Goal: Feedback & Contribution: Leave review/rating

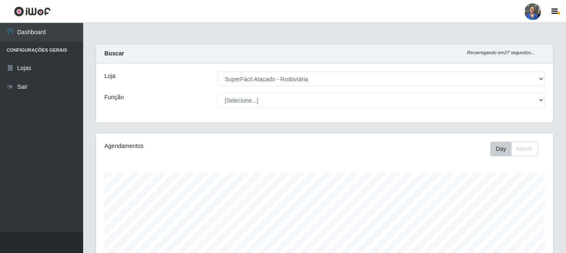
select select "400"
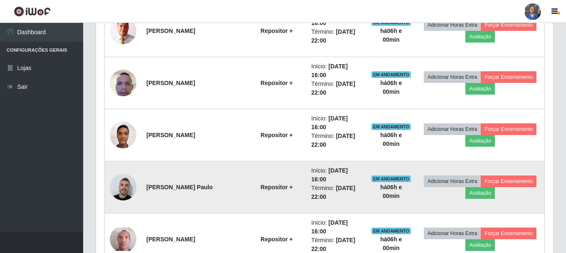
scroll to position [547, 0]
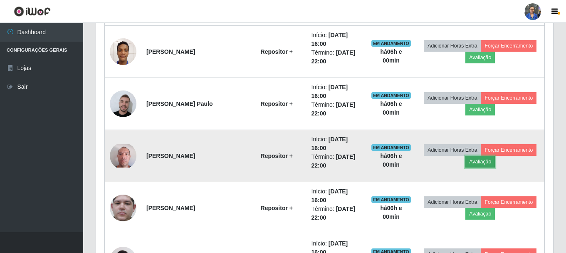
click at [481, 163] on button "Avaliação" at bounding box center [481, 162] width 30 height 12
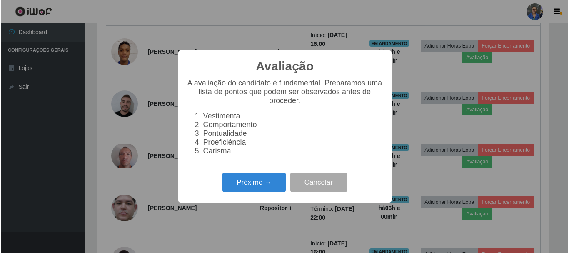
scroll to position [173, 453]
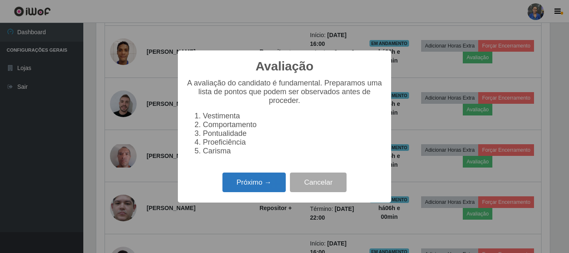
click at [258, 184] on button "Próximo →" at bounding box center [253, 182] width 63 height 20
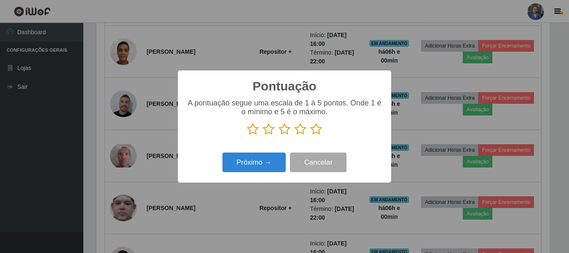
scroll to position [416059, 415778]
click at [318, 131] on icon at bounding box center [316, 129] width 12 height 12
click at [310, 135] on input "radio" at bounding box center [310, 135] width 0 height 0
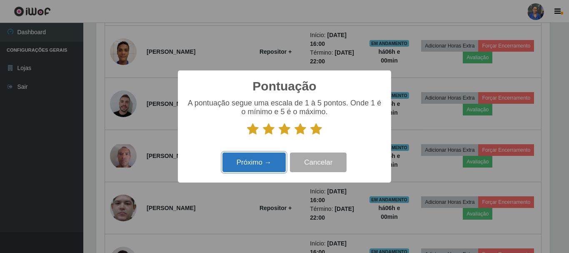
click at [241, 161] on button "Próximo →" at bounding box center [253, 162] width 63 height 20
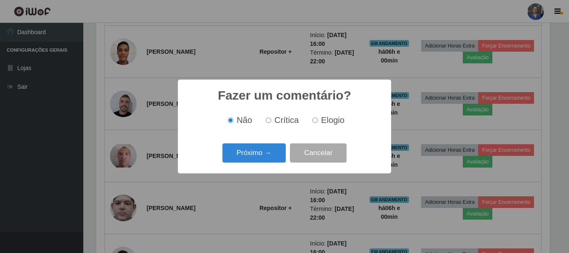
click at [316, 120] on input "Elogio" at bounding box center [314, 119] width 5 height 5
radio input "true"
click at [263, 159] on button "Próximo →" at bounding box center [253, 153] width 63 height 20
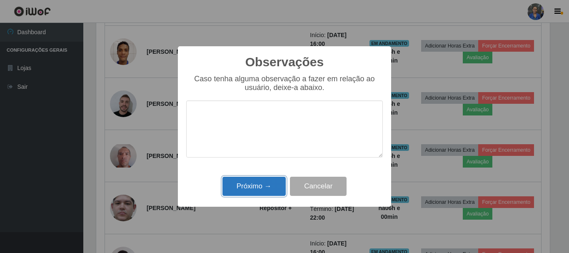
click at [260, 181] on button "Próximo →" at bounding box center [253, 186] width 63 height 20
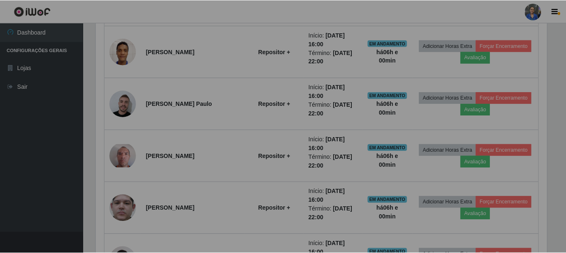
scroll to position [173, 457]
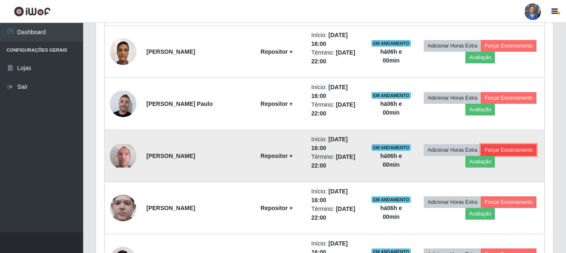
click at [500, 149] on button "Forçar Encerramento" at bounding box center [509, 150] width 56 height 12
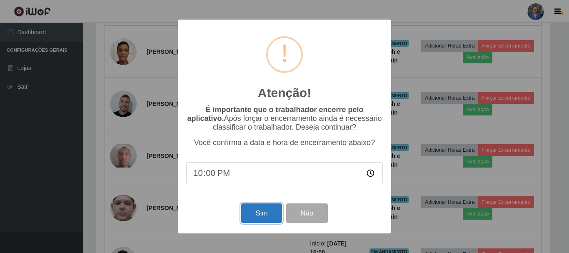
click at [249, 215] on button "Sim" at bounding box center [261, 213] width 40 height 20
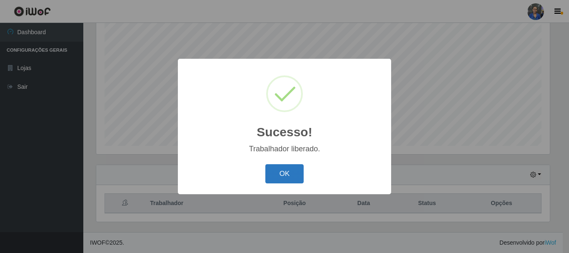
click at [282, 168] on button "OK" at bounding box center [284, 174] width 39 height 20
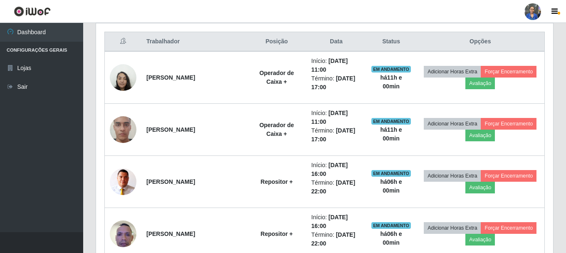
scroll to position [402, 0]
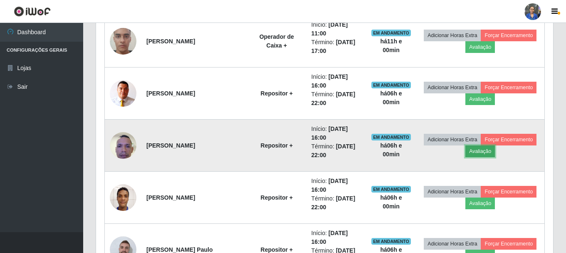
click at [487, 151] on button "Avaliação" at bounding box center [481, 151] width 30 height 12
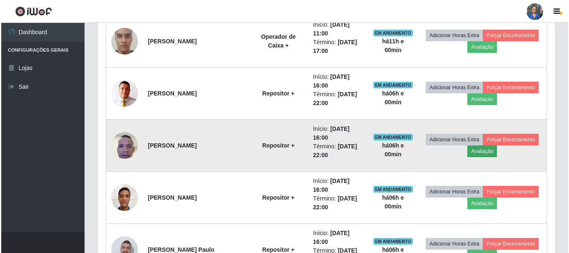
scroll to position [173, 453]
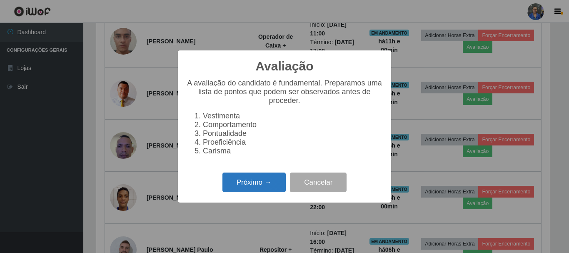
click at [243, 188] on button "Próximo →" at bounding box center [253, 182] width 63 height 20
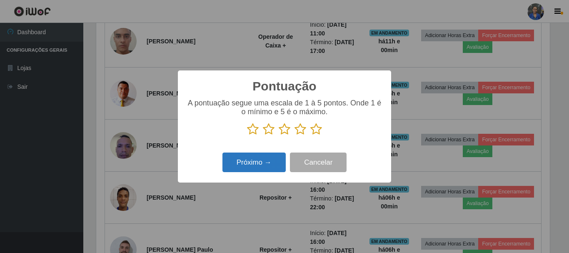
scroll to position [416059, 415778]
click at [319, 128] on icon at bounding box center [316, 129] width 12 height 12
click at [310, 135] on input "radio" at bounding box center [310, 135] width 0 height 0
click at [261, 169] on button "Próximo →" at bounding box center [253, 162] width 63 height 20
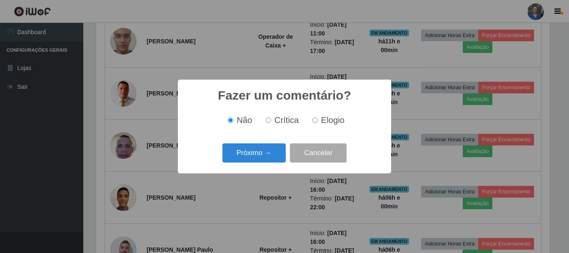
click at [320, 127] on div "Não Crítica Elogio" at bounding box center [284, 120] width 196 height 25
click at [321, 121] on span "Elogio" at bounding box center [332, 119] width 23 height 9
click at [318, 121] on input "Elogio" at bounding box center [314, 119] width 5 height 5
radio input "true"
click at [261, 154] on button "Próximo →" at bounding box center [253, 153] width 63 height 20
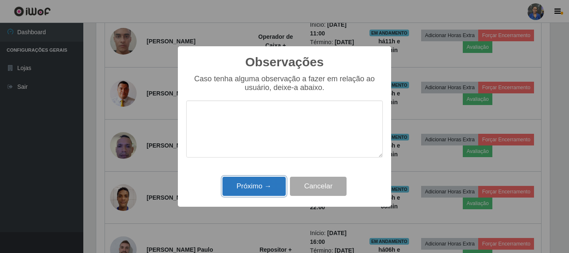
click at [259, 191] on button "Próximo →" at bounding box center [253, 186] width 63 height 20
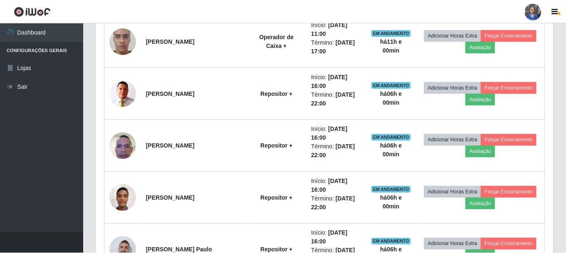
scroll to position [0, 0]
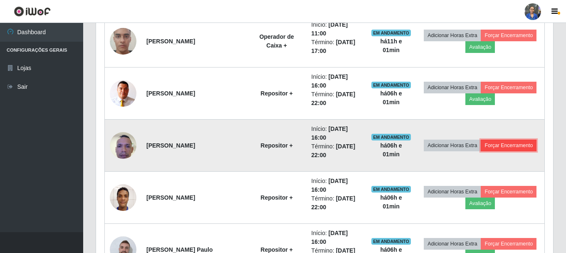
click at [500, 142] on button "Forçar Encerramento" at bounding box center [509, 145] width 56 height 12
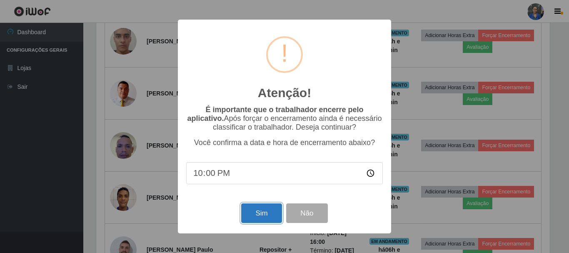
click at [265, 215] on button "Sim" at bounding box center [261, 213] width 40 height 20
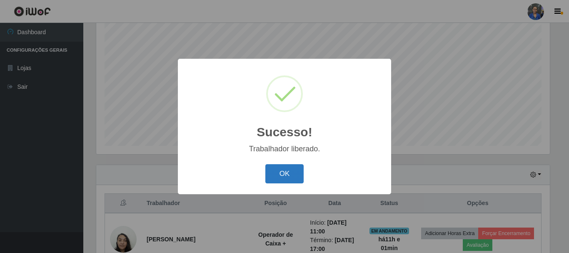
click at [280, 171] on button "OK" at bounding box center [284, 174] width 39 height 20
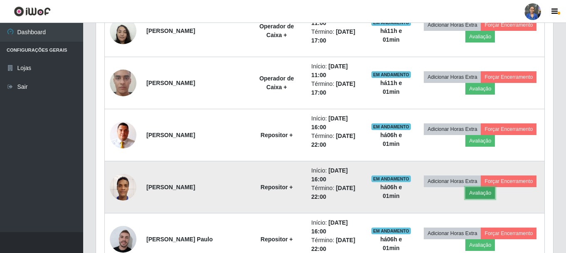
click at [480, 194] on button "Avaliação" at bounding box center [481, 193] width 30 height 12
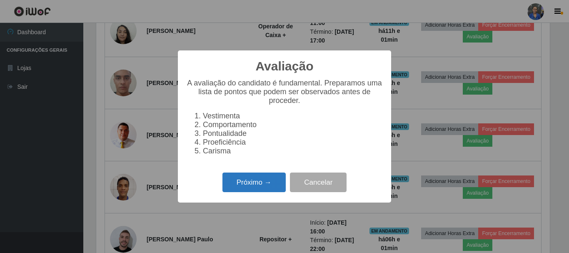
click at [275, 183] on button "Próximo →" at bounding box center [253, 182] width 63 height 20
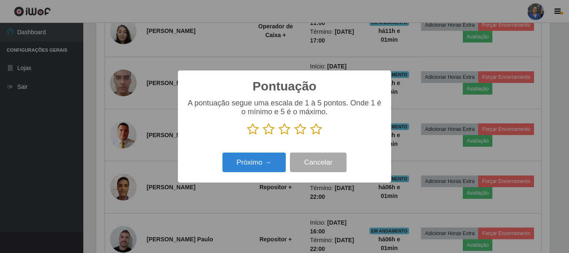
drag, startPoint x: 313, startPoint y: 131, endPoint x: 279, endPoint y: 145, distance: 36.4
click at [313, 131] on icon at bounding box center [316, 129] width 12 height 12
click at [310, 135] on input "radio" at bounding box center [310, 135] width 0 height 0
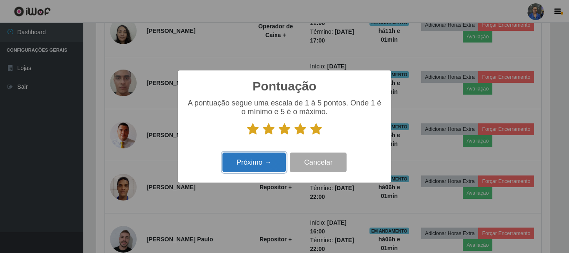
click at [254, 158] on button "Próximo →" at bounding box center [253, 162] width 63 height 20
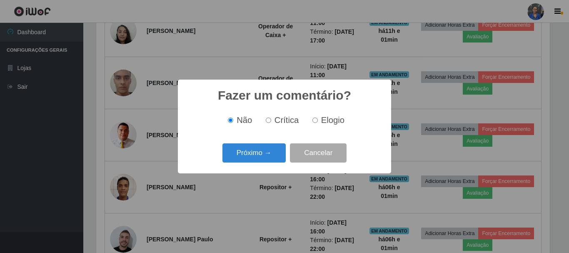
click at [320, 127] on div "Não Crítica Elogio" at bounding box center [284, 120] width 196 height 25
click at [319, 120] on label "Elogio" at bounding box center [326, 120] width 35 height 10
click at [318, 120] on input "Elogio" at bounding box center [314, 119] width 5 height 5
radio input "true"
click at [270, 151] on button "Próximo →" at bounding box center [253, 153] width 63 height 20
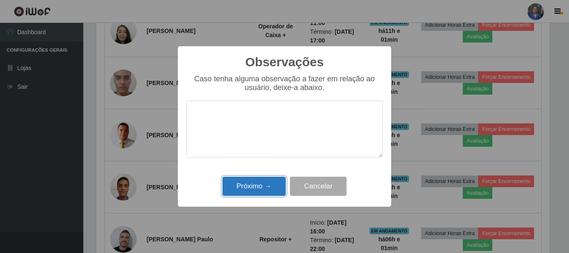
click at [260, 187] on button "Próximo →" at bounding box center [253, 186] width 63 height 20
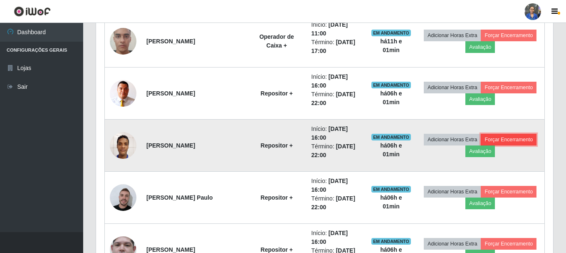
click at [501, 139] on button "Forçar Encerramento" at bounding box center [509, 140] width 56 height 12
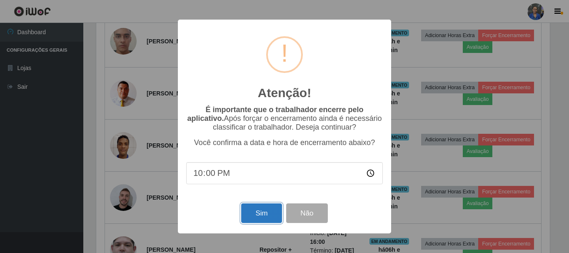
click at [270, 212] on button "Sim" at bounding box center [261, 213] width 40 height 20
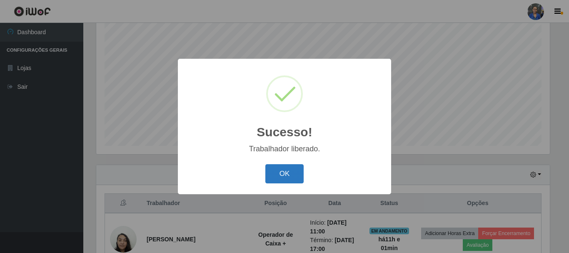
click at [281, 181] on button "OK" at bounding box center [284, 174] width 39 height 20
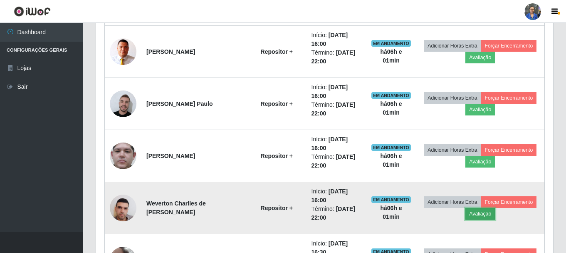
click at [482, 214] on button "Avaliação" at bounding box center [481, 214] width 30 height 12
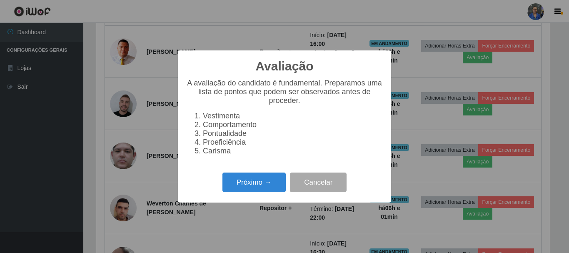
click at [263, 194] on div "Próximo → Cancelar" at bounding box center [284, 182] width 196 height 24
click at [263, 186] on button "Próximo →" at bounding box center [253, 182] width 63 height 20
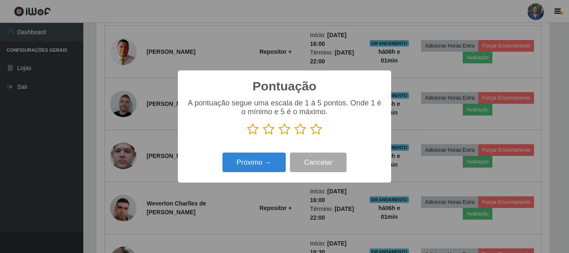
click at [313, 128] on icon at bounding box center [316, 129] width 12 height 12
click at [310, 135] on input "radio" at bounding box center [310, 135] width 0 height 0
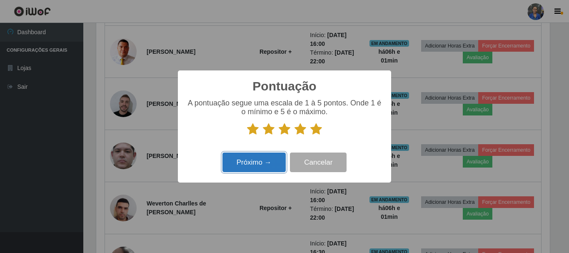
click at [245, 169] on button "Próximo →" at bounding box center [253, 162] width 63 height 20
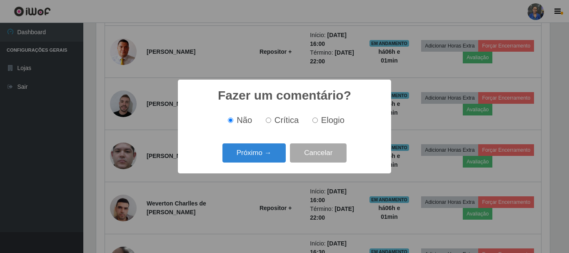
click at [319, 120] on label "Elogio" at bounding box center [326, 120] width 35 height 10
click at [318, 120] on input "Elogio" at bounding box center [314, 119] width 5 height 5
radio input "true"
click at [261, 158] on button "Próximo →" at bounding box center [253, 153] width 63 height 20
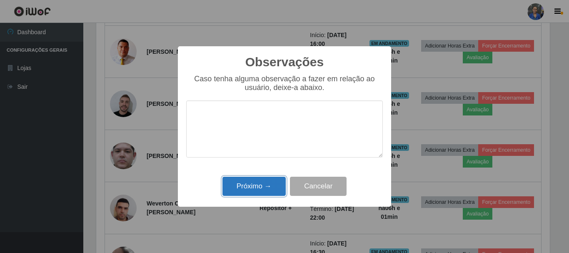
click at [263, 189] on button "Próximo →" at bounding box center [253, 186] width 63 height 20
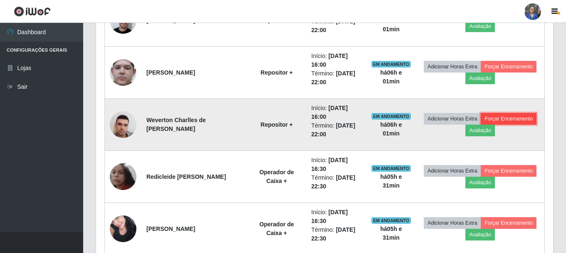
click at [504, 118] on button "Forçar Encerramento" at bounding box center [509, 119] width 56 height 12
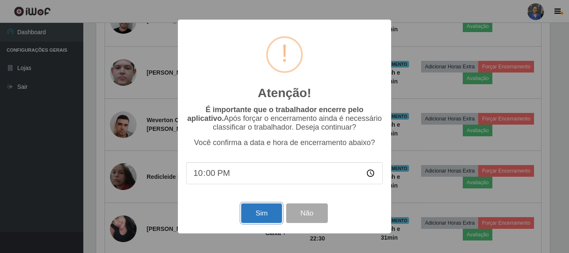
click at [267, 208] on button "Sim" at bounding box center [261, 213] width 40 height 20
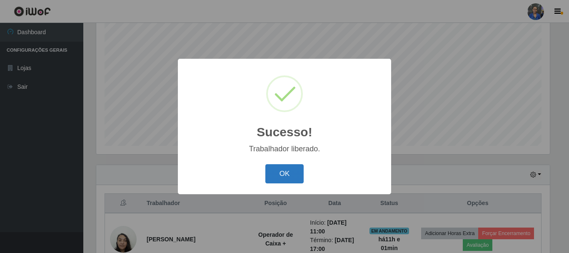
click at [288, 171] on button "OK" at bounding box center [284, 174] width 39 height 20
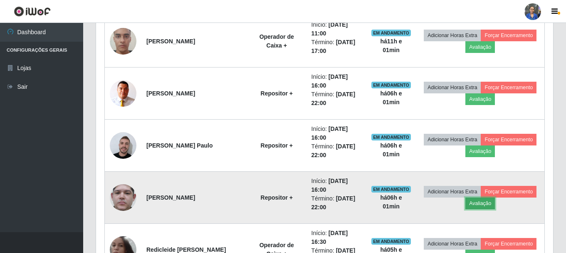
click at [479, 205] on button "Avaliação" at bounding box center [481, 203] width 30 height 12
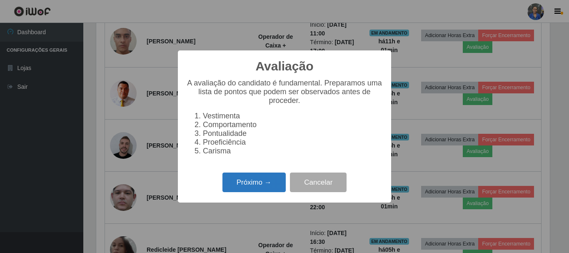
click at [246, 192] on button "Próximo →" at bounding box center [253, 182] width 63 height 20
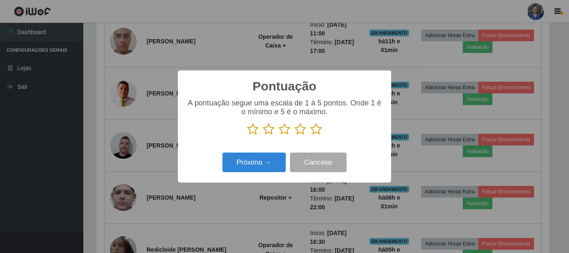
click at [313, 134] on icon at bounding box center [316, 129] width 12 height 12
click at [310, 135] on input "radio" at bounding box center [310, 135] width 0 height 0
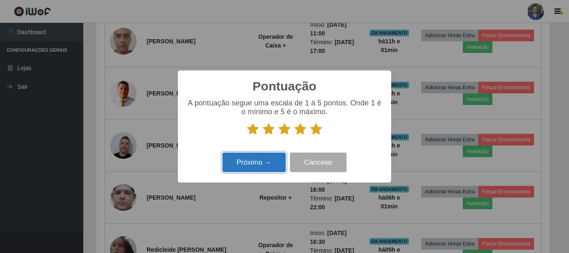
click at [251, 156] on button "Próximo →" at bounding box center [253, 162] width 63 height 20
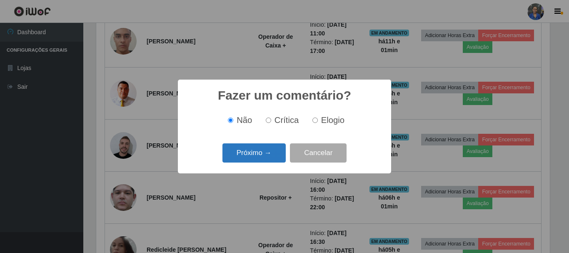
click at [253, 156] on button "Próximo →" at bounding box center [253, 153] width 63 height 20
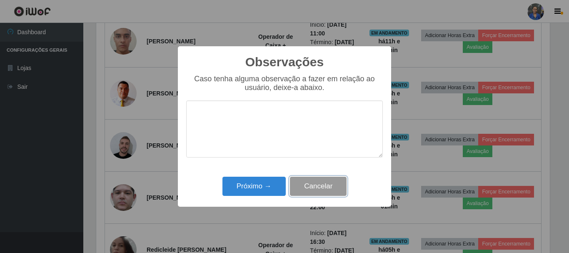
click at [320, 186] on button "Cancelar" at bounding box center [318, 186] width 57 height 20
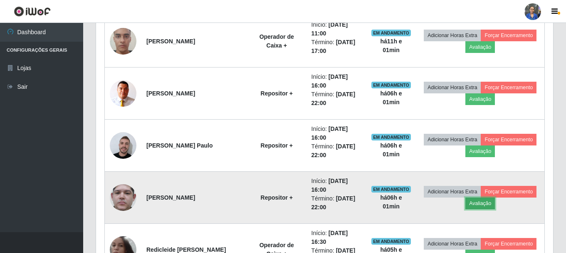
click at [486, 203] on button "Avaliação" at bounding box center [481, 203] width 30 height 12
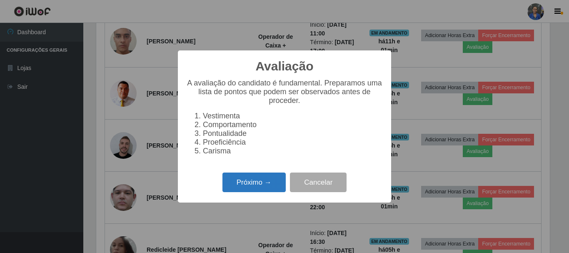
click at [273, 192] on button "Próximo →" at bounding box center [253, 182] width 63 height 20
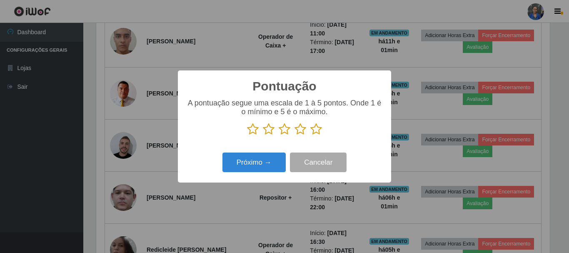
click at [318, 132] on icon at bounding box center [316, 129] width 12 height 12
click at [310, 135] on input "radio" at bounding box center [310, 135] width 0 height 0
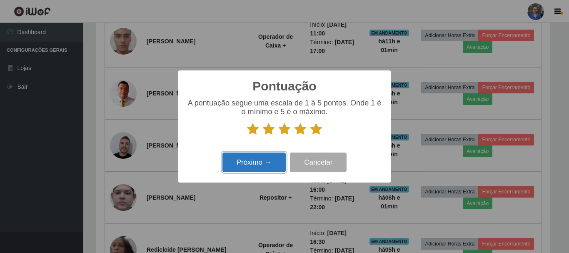
click at [248, 161] on button "Próximo →" at bounding box center [253, 162] width 63 height 20
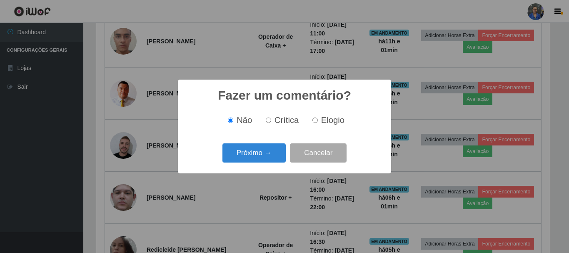
click at [314, 121] on input "Elogio" at bounding box center [314, 119] width 5 height 5
radio input "true"
click at [248, 161] on button "Próximo →" at bounding box center [253, 153] width 63 height 20
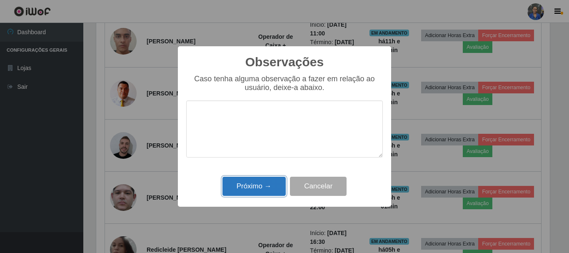
click at [256, 185] on button "Próximo →" at bounding box center [253, 186] width 63 height 20
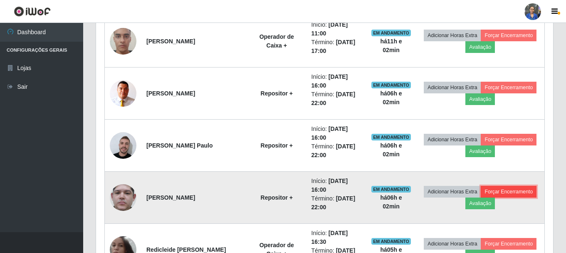
click at [501, 190] on button "Forçar Encerramento" at bounding box center [509, 192] width 56 height 12
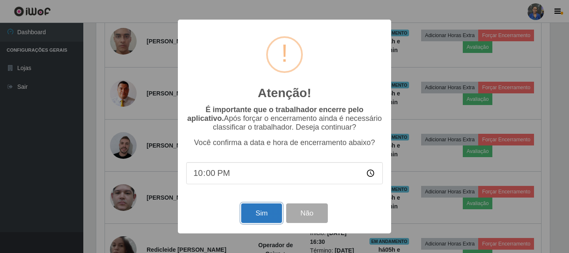
click at [256, 210] on button "Sim" at bounding box center [261, 213] width 40 height 20
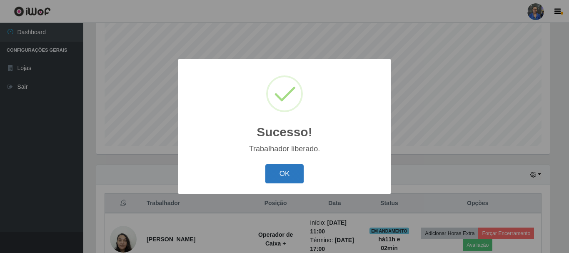
click at [296, 175] on button "OK" at bounding box center [284, 174] width 39 height 20
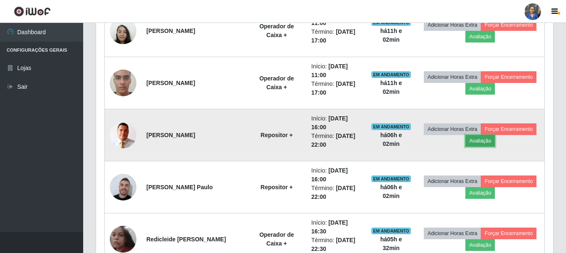
click at [486, 142] on button "Avaliação" at bounding box center [481, 141] width 30 height 12
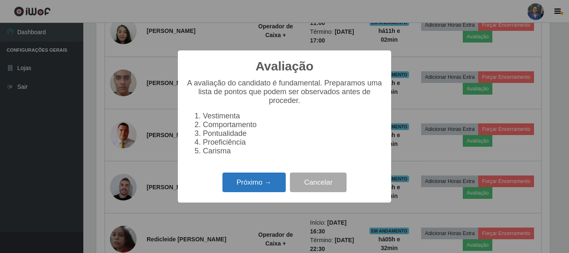
click at [276, 191] on button "Próximo →" at bounding box center [253, 182] width 63 height 20
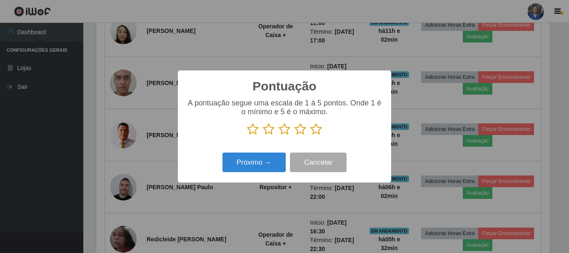
click at [318, 130] on icon at bounding box center [316, 129] width 12 height 12
click at [310, 135] on input "radio" at bounding box center [310, 135] width 0 height 0
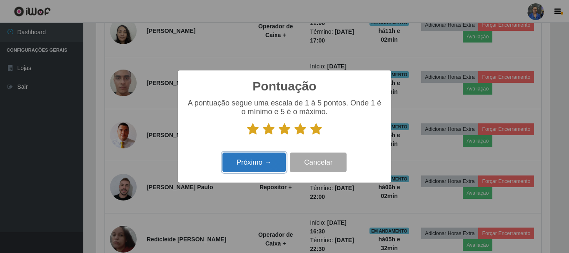
click at [241, 161] on button "Próximo →" at bounding box center [253, 162] width 63 height 20
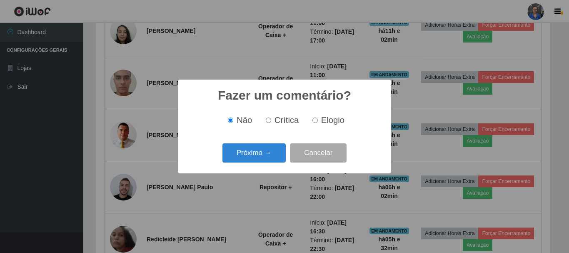
click at [312, 119] on input "Elogio" at bounding box center [314, 119] width 5 height 5
radio input "true"
click at [266, 149] on button "Próximo →" at bounding box center [253, 153] width 63 height 20
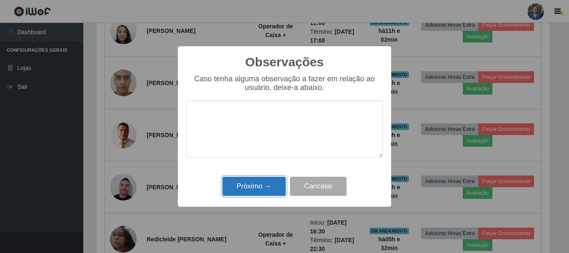
click at [251, 194] on button "Próximo →" at bounding box center [253, 186] width 63 height 20
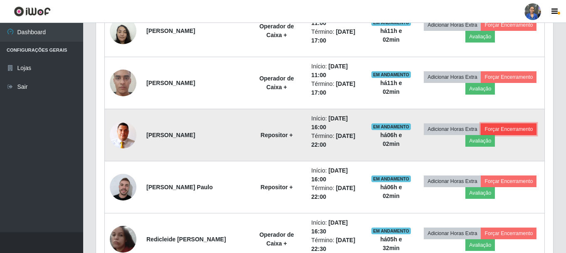
click at [499, 129] on button "Forçar Encerramento" at bounding box center [509, 129] width 56 height 12
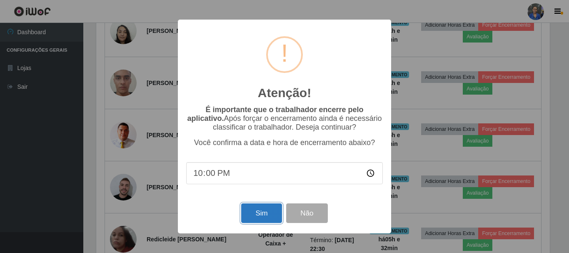
click at [265, 209] on button "Sim" at bounding box center [261, 213] width 40 height 20
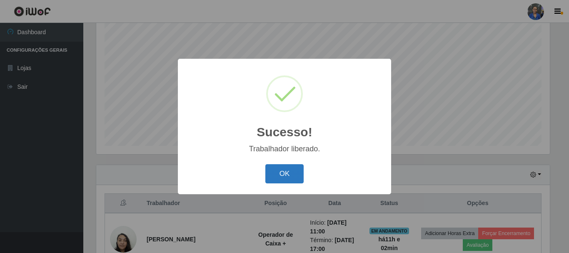
click at [285, 167] on button "OK" at bounding box center [284, 174] width 39 height 20
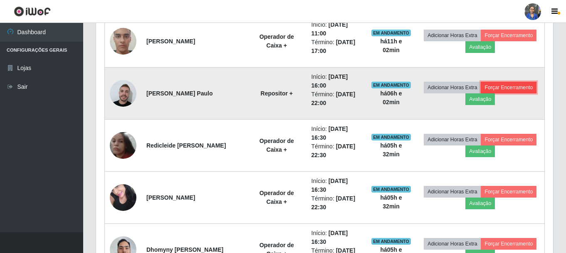
click at [500, 87] on button "Forçar Encerramento" at bounding box center [509, 88] width 56 height 12
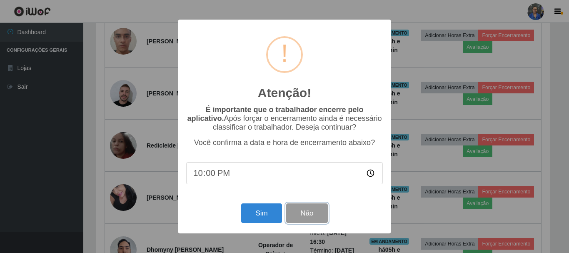
click at [312, 211] on button "Não" at bounding box center [306, 213] width 41 height 20
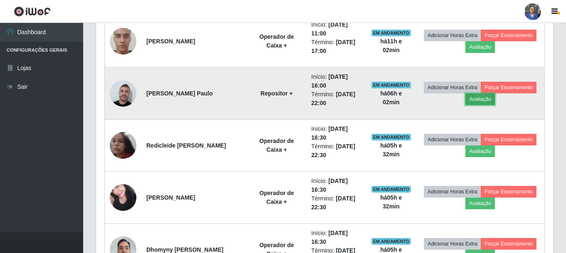
click at [484, 94] on button "Avaliação" at bounding box center [481, 99] width 30 height 12
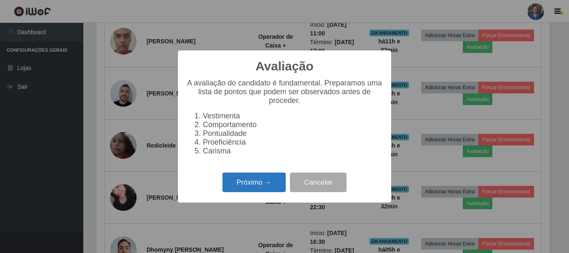
click at [250, 182] on button "Próximo →" at bounding box center [253, 182] width 63 height 20
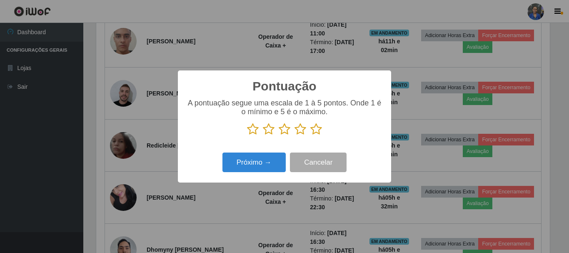
click at [318, 132] on icon at bounding box center [316, 129] width 12 height 12
click at [310, 135] on input "radio" at bounding box center [310, 135] width 0 height 0
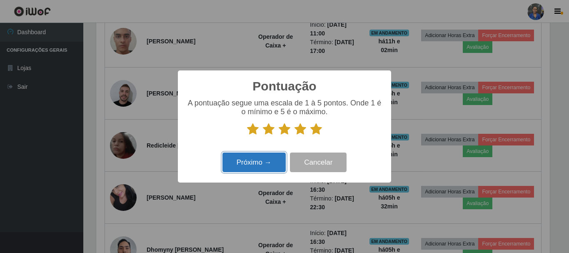
click at [253, 164] on button "Próximo →" at bounding box center [253, 162] width 63 height 20
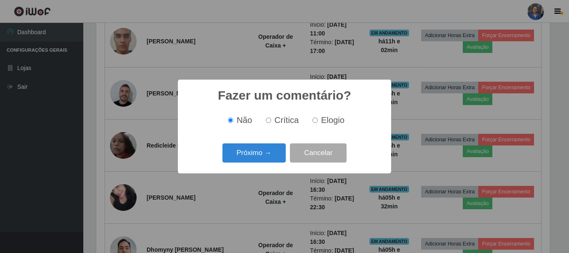
click at [329, 119] on span "Elogio" at bounding box center [332, 119] width 23 height 9
click at [318, 119] on input "Elogio" at bounding box center [314, 119] width 5 height 5
radio input "true"
click at [256, 152] on button "Próximo →" at bounding box center [253, 153] width 63 height 20
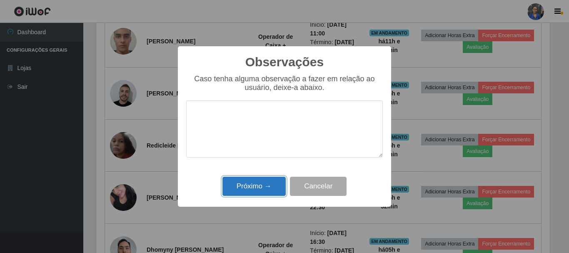
click at [254, 184] on button "Próximo →" at bounding box center [253, 186] width 63 height 20
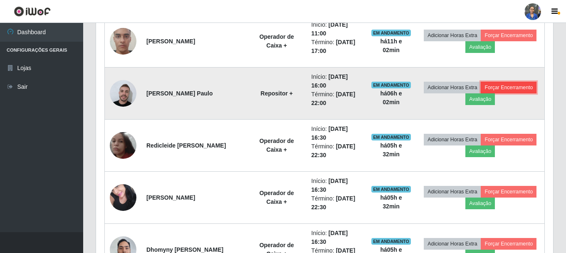
click at [495, 85] on button "Forçar Encerramento" at bounding box center [509, 88] width 56 height 12
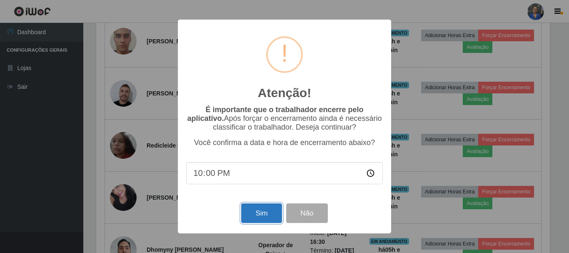
click at [257, 213] on button "Sim" at bounding box center [261, 213] width 40 height 20
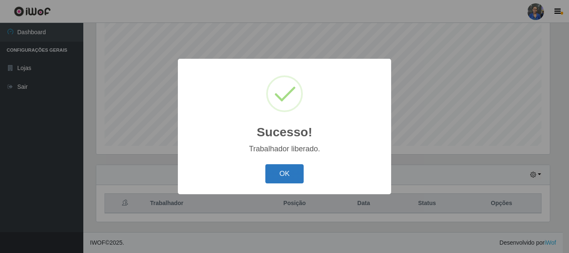
click at [293, 170] on button "OK" at bounding box center [284, 174] width 39 height 20
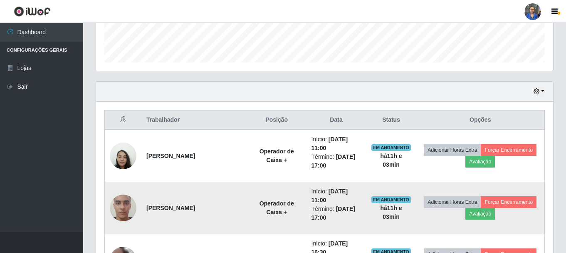
scroll to position [318, 0]
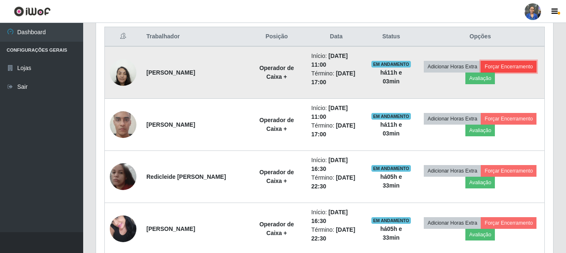
click at [520, 67] on button "Forçar Encerramento" at bounding box center [509, 67] width 56 height 12
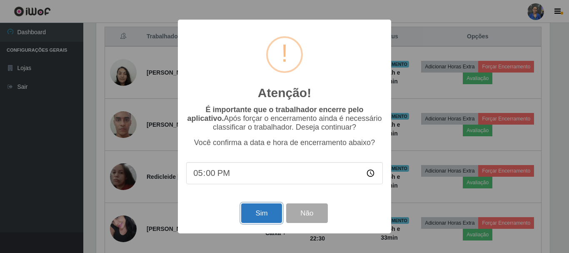
click at [260, 216] on button "Sim" at bounding box center [261, 213] width 40 height 20
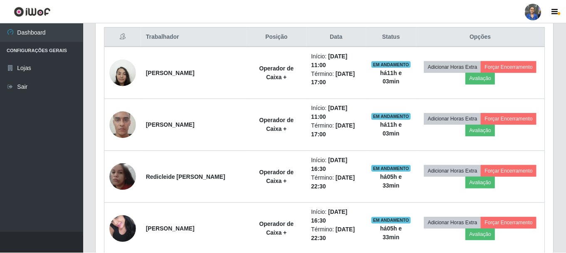
scroll to position [173, 457]
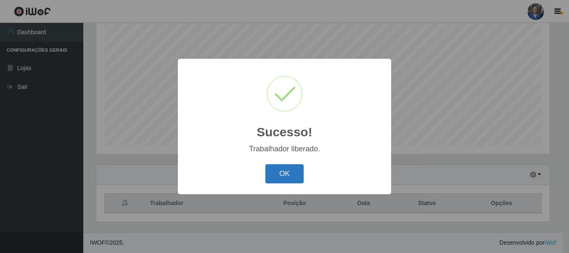
click at [281, 174] on button "OK" at bounding box center [284, 174] width 39 height 20
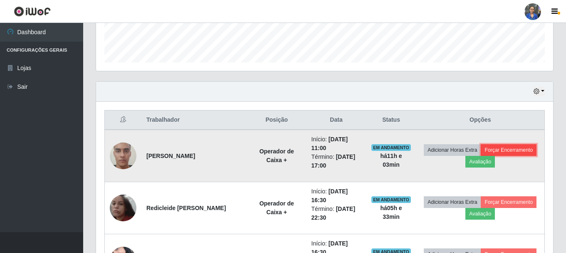
click at [512, 148] on button "Forçar Encerramento" at bounding box center [509, 150] width 56 height 12
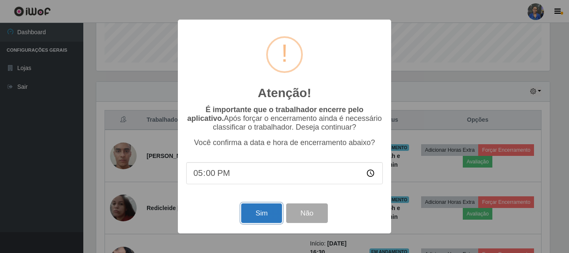
click at [256, 215] on button "Sim" at bounding box center [261, 213] width 40 height 20
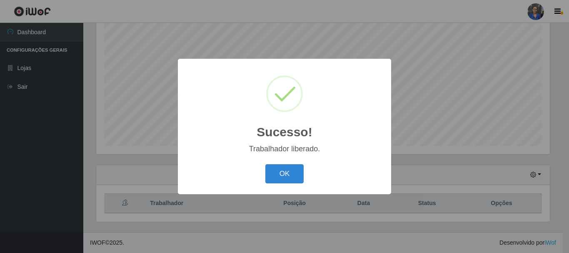
click at [283, 178] on button "OK" at bounding box center [284, 174] width 39 height 20
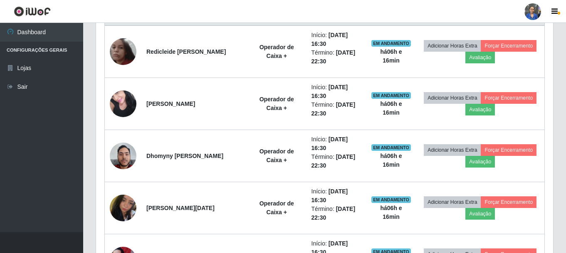
scroll to position [291, 0]
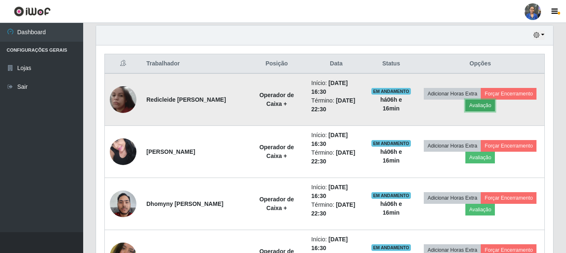
click at [493, 106] on button "Avaliação" at bounding box center [481, 105] width 30 height 12
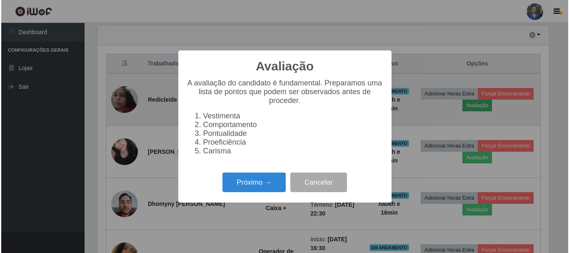
scroll to position [173, 453]
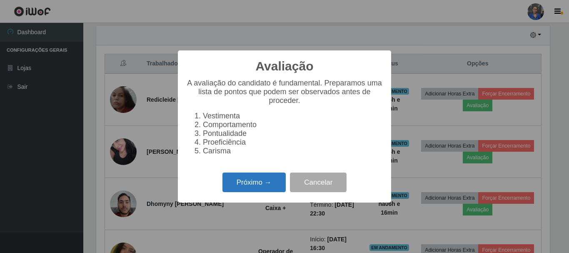
click at [264, 189] on button "Próximo →" at bounding box center [253, 182] width 63 height 20
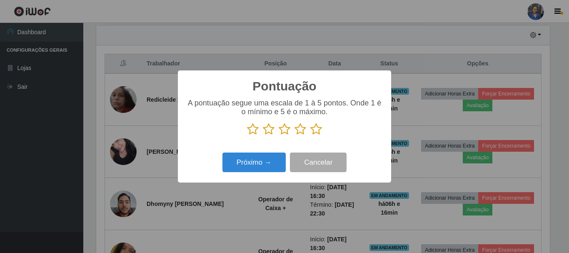
drag, startPoint x: 315, startPoint y: 132, endPoint x: 311, endPoint y: 134, distance: 4.7
click at [315, 132] on icon at bounding box center [316, 129] width 12 height 12
click at [310, 135] on input "radio" at bounding box center [310, 135] width 0 height 0
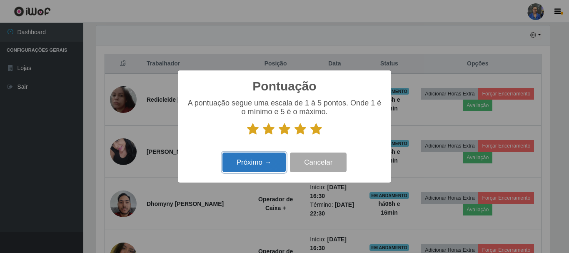
click at [255, 166] on button "Próximo →" at bounding box center [253, 162] width 63 height 20
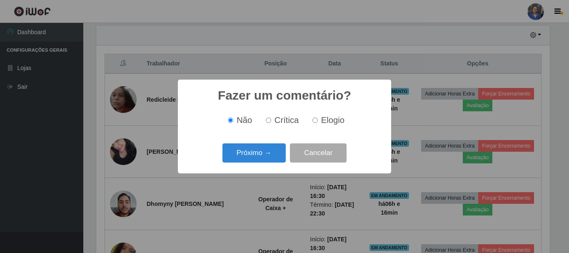
click at [312, 119] on input "Elogio" at bounding box center [314, 119] width 5 height 5
radio input "true"
click at [269, 152] on button "Próximo →" at bounding box center [253, 153] width 63 height 20
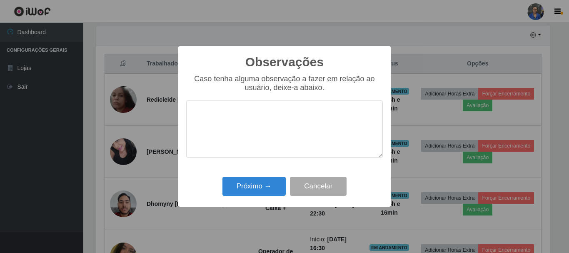
click at [311, 115] on textarea at bounding box center [284, 128] width 196 height 57
click at [270, 184] on button "Próximo →" at bounding box center [253, 186] width 63 height 20
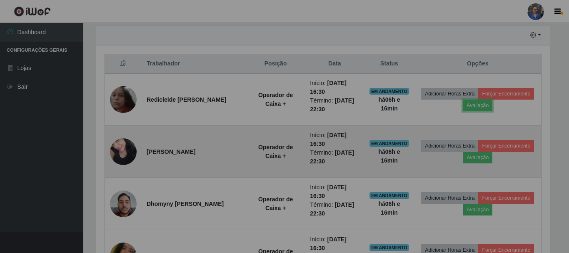
scroll to position [173, 457]
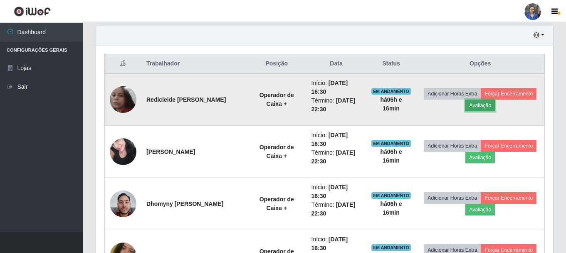
click at [477, 104] on button "Avaliação" at bounding box center [481, 105] width 30 height 12
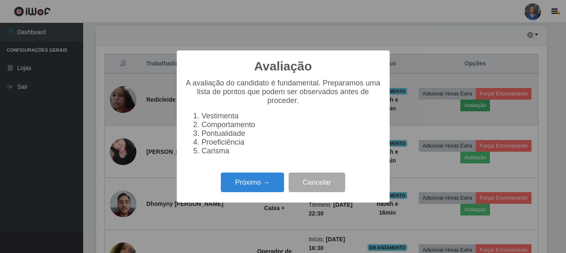
scroll to position [173, 453]
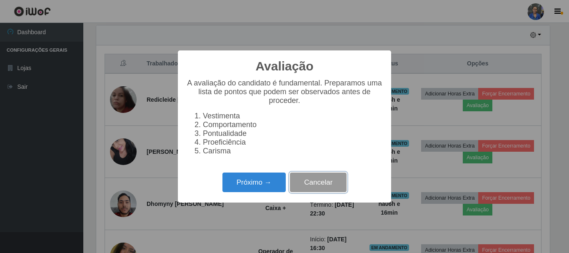
click at [319, 186] on button "Cancelar" at bounding box center [318, 182] width 57 height 20
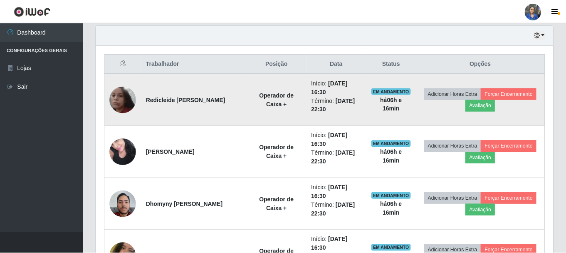
scroll to position [173, 457]
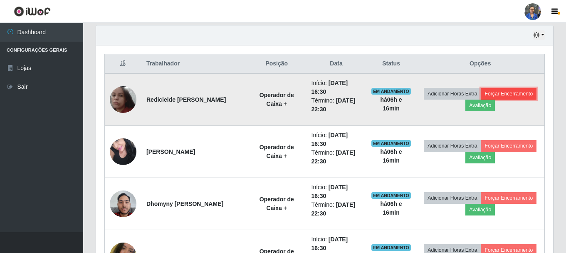
click at [502, 94] on button "Forçar Encerramento" at bounding box center [509, 94] width 56 height 12
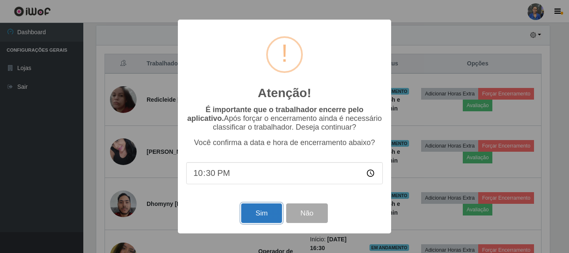
click at [265, 211] on button "Sim" at bounding box center [261, 213] width 40 height 20
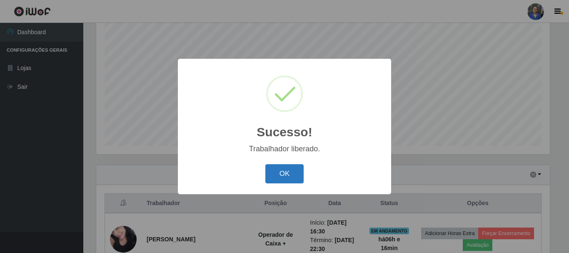
click at [273, 182] on button "OK" at bounding box center [284, 174] width 39 height 20
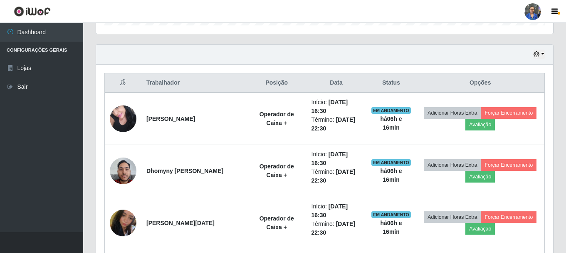
scroll to position [277, 0]
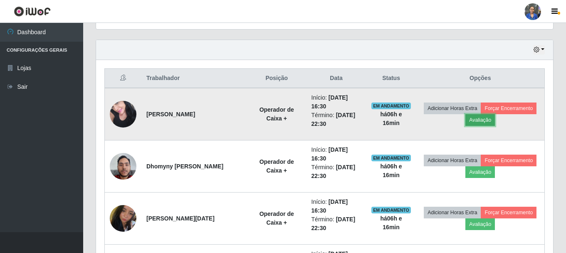
click at [493, 117] on button "Avaliação" at bounding box center [481, 120] width 30 height 12
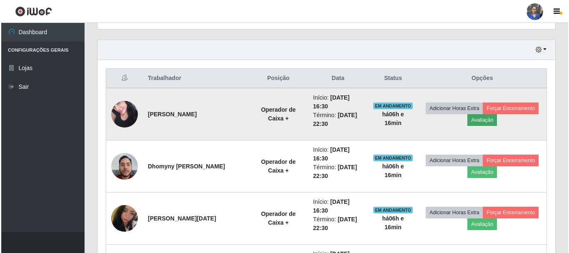
scroll to position [173, 453]
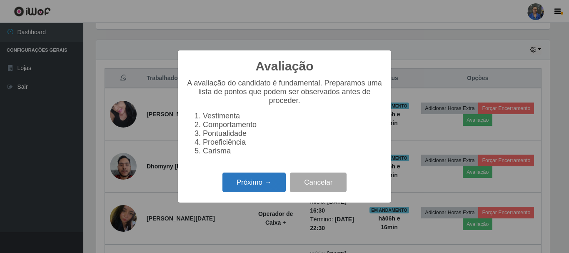
click at [240, 189] on button "Próximo →" at bounding box center [253, 182] width 63 height 20
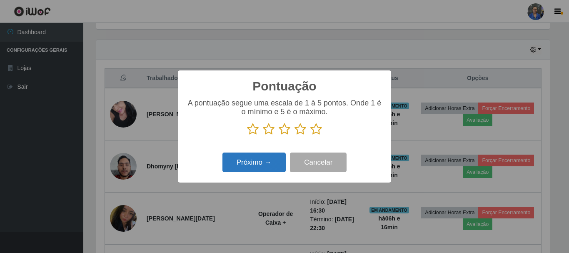
scroll to position [416059, 415778]
click at [313, 131] on icon at bounding box center [316, 129] width 12 height 12
click at [310, 135] on input "radio" at bounding box center [310, 135] width 0 height 0
click at [262, 165] on button "Próximo →" at bounding box center [253, 162] width 63 height 20
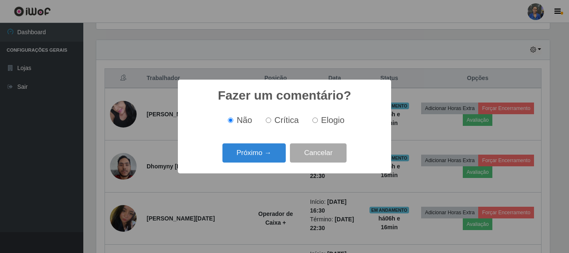
click at [314, 120] on input "Elogio" at bounding box center [314, 119] width 5 height 5
radio input "true"
click at [245, 145] on button "Próximo →" at bounding box center [253, 153] width 63 height 20
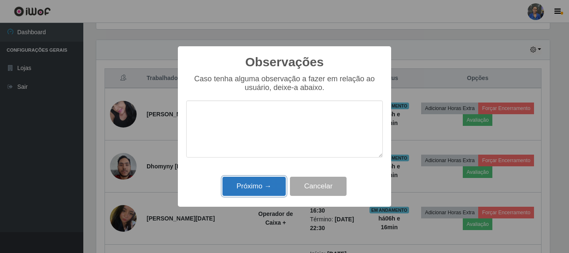
click at [264, 188] on button "Próximo →" at bounding box center [253, 186] width 63 height 20
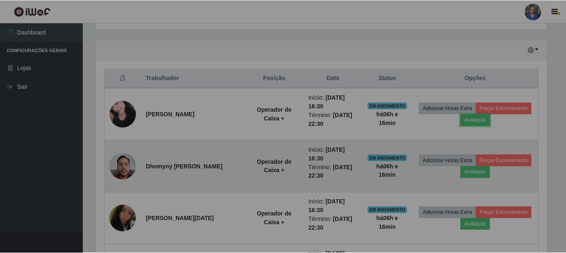
scroll to position [416059, 415774]
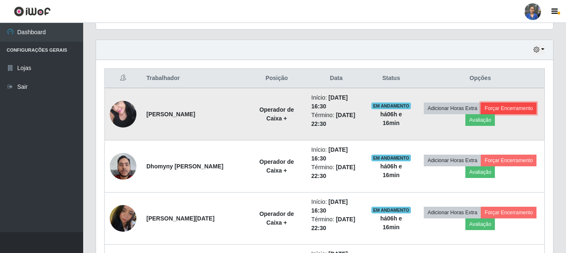
click at [502, 106] on button "Forçar Encerramento" at bounding box center [509, 108] width 56 height 12
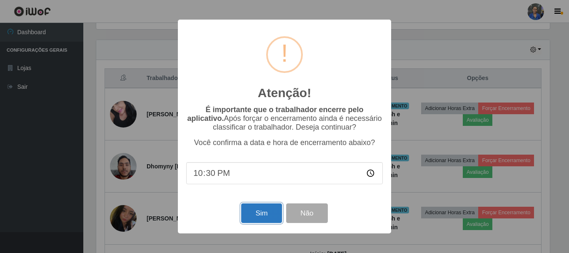
click at [252, 218] on button "Sim" at bounding box center [261, 213] width 40 height 20
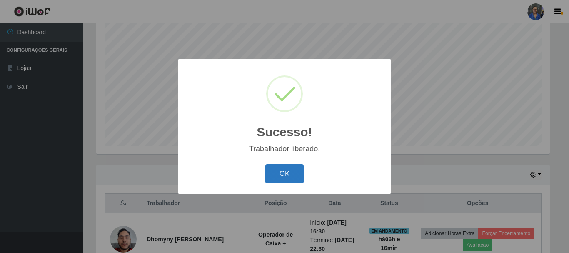
click at [293, 177] on button "OK" at bounding box center [284, 174] width 39 height 20
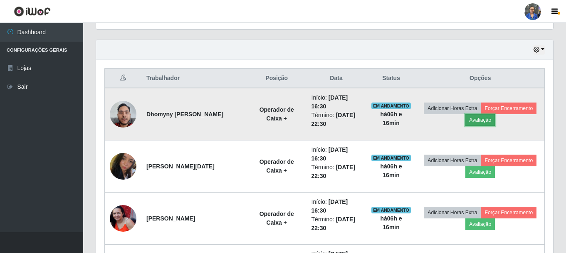
click at [483, 120] on button "Avaliação" at bounding box center [481, 120] width 30 height 12
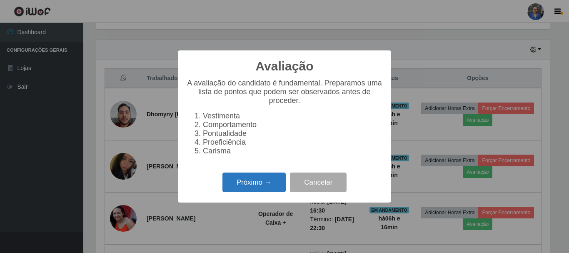
click at [231, 190] on button "Próximo →" at bounding box center [253, 182] width 63 height 20
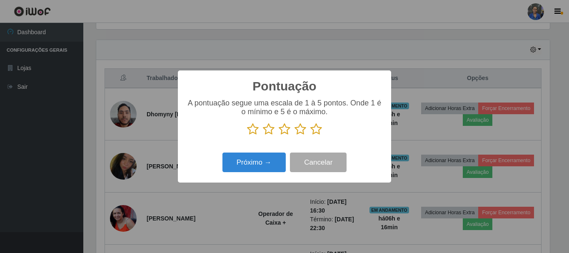
click at [315, 128] on icon at bounding box center [316, 129] width 12 height 12
click at [310, 135] on input "radio" at bounding box center [310, 135] width 0 height 0
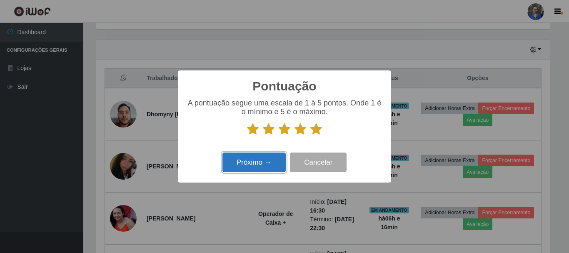
click at [250, 161] on button "Próximo →" at bounding box center [253, 162] width 63 height 20
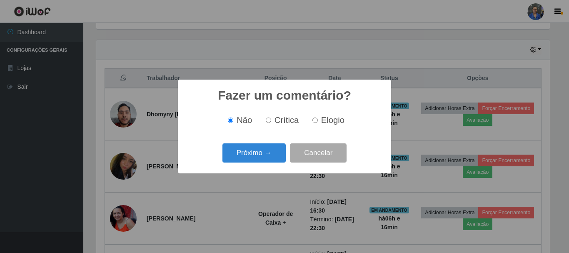
click at [335, 119] on span "Elogio" at bounding box center [332, 119] width 23 height 9
click at [318, 119] on input "Elogio" at bounding box center [314, 119] width 5 height 5
radio input "true"
click at [239, 152] on button "Próximo →" at bounding box center [253, 153] width 63 height 20
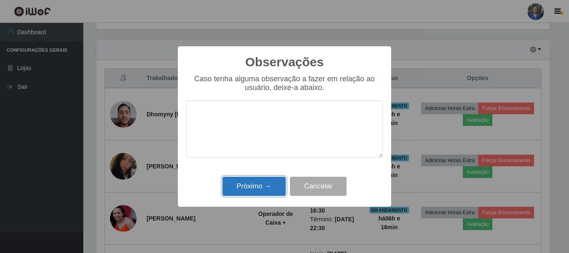
click at [261, 194] on button "Próximo →" at bounding box center [253, 186] width 63 height 20
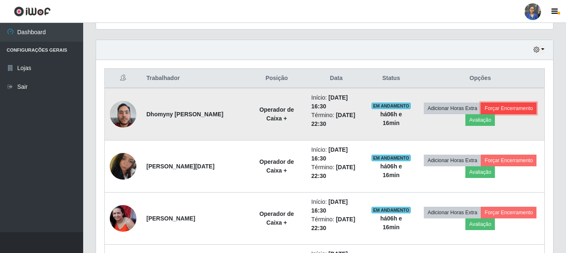
click at [500, 106] on button "Forçar Encerramento" at bounding box center [509, 108] width 56 height 12
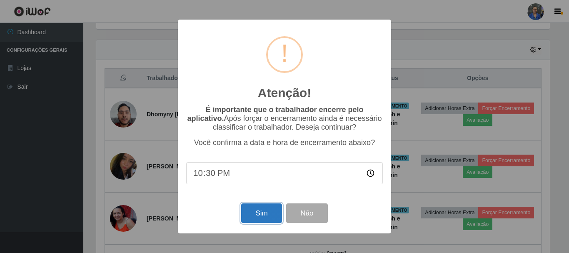
click at [281, 213] on button "Sim" at bounding box center [261, 213] width 40 height 20
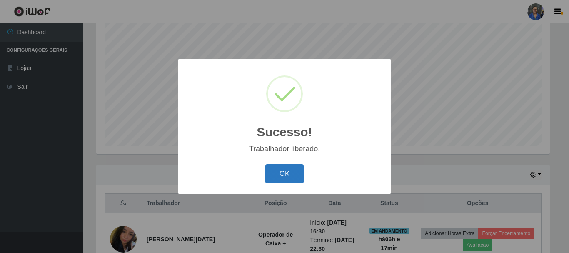
click at [276, 177] on button "OK" at bounding box center [284, 174] width 39 height 20
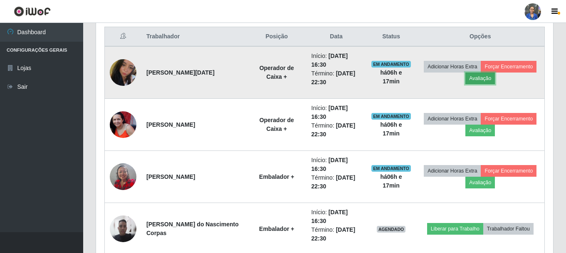
click at [488, 77] on button "Avaliação" at bounding box center [481, 78] width 30 height 12
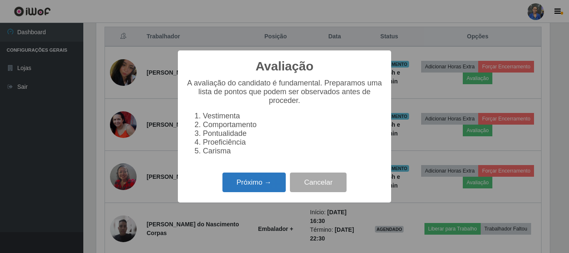
click at [235, 189] on button "Próximo →" at bounding box center [253, 182] width 63 height 20
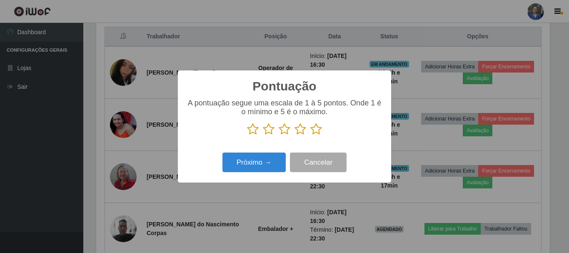
click at [317, 129] on icon at bounding box center [316, 129] width 12 height 12
click at [310, 135] on input "radio" at bounding box center [310, 135] width 0 height 0
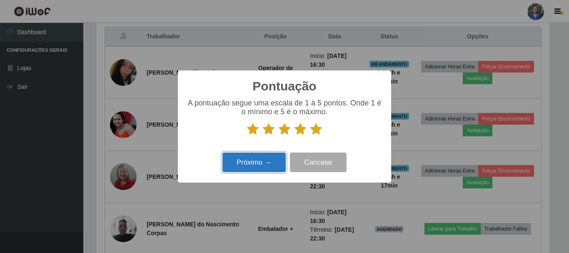
click at [237, 163] on button "Próximo →" at bounding box center [253, 162] width 63 height 20
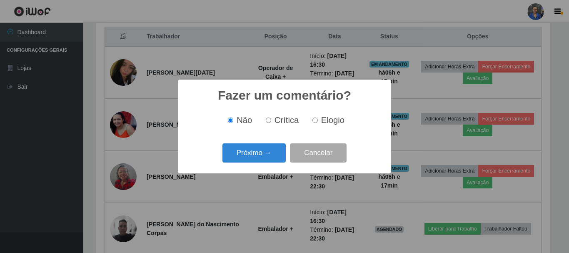
click at [327, 118] on span "Elogio" at bounding box center [332, 119] width 23 height 9
click at [318, 118] on input "Elogio" at bounding box center [314, 119] width 5 height 5
radio input "true"
click at [263, 154] on button "Próximo →" at bounding box center [253, 153] width 63 height 20
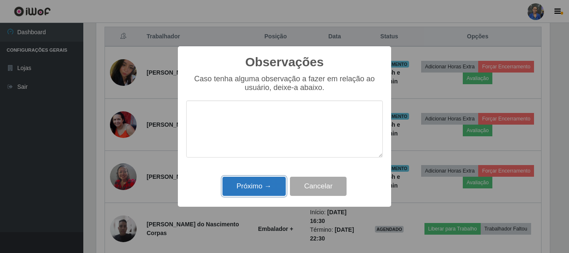
click at [268, 183] on button "Próximo →" at bounding box center [253, 186] width 63 height 20
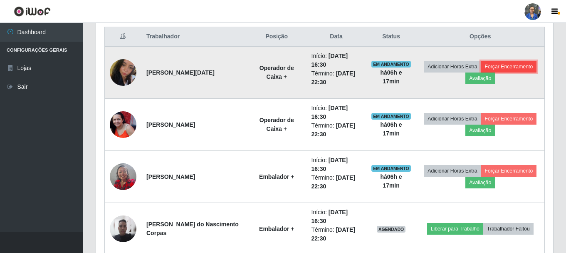
click at [519, 66] on button "Forçar Encerramento" at bounding box center [509, 67] width 56 height 12
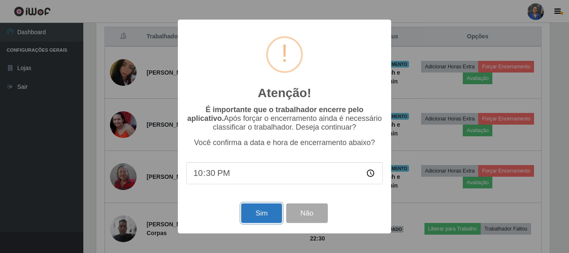
click at [268, 214] on button "Sim" at bounding box center [261, 213] width 40 height 20
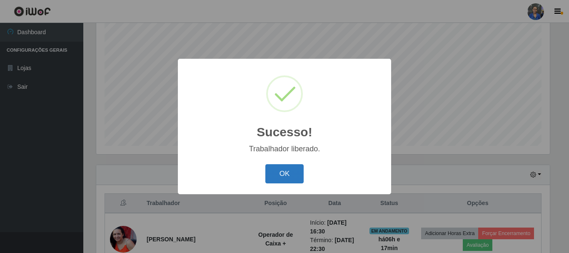
click at [278, 172] on button "OK" at bounding box center [284, 174] width 39 height 20
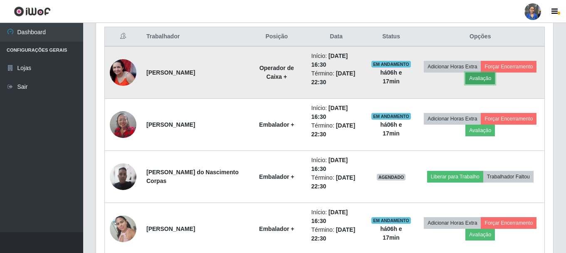
click at [480, 75] on button "Avaliação" at bounding box center [481, 78] width 30 height 12
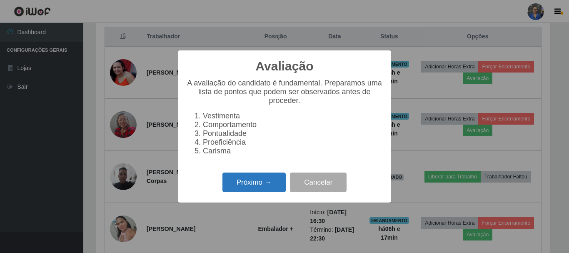
click at [261, 179] on button "Próximo →" at bounding box center [253, 182] width 63 height 20
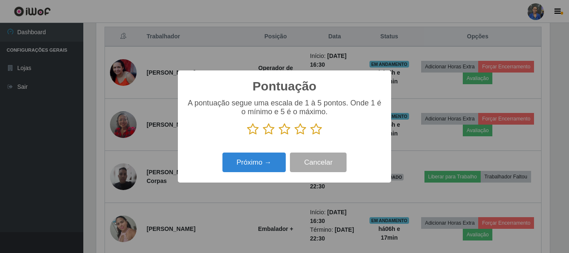
click at [314, 131] on icon at bounding box center [316, 129] width 12 height 12
click at [310, 135] on input "radio" at bounding box center [310, 135] width 0 height 0
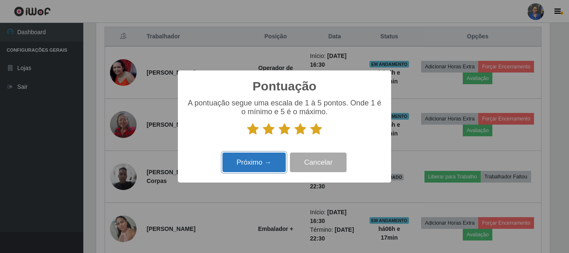
click at [255, 160] on button "Próximo →" at bounding box center [253, 162] width 63 height 20
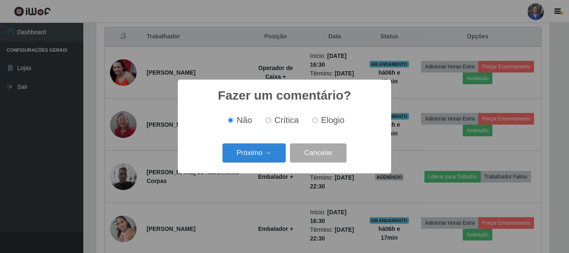
click at [318, 117] on label "Elogio" at bounding box center [326, 120] width 35 height 10
click at [318, 117] on input "Elogio" at bounding box center [314, 119] width 5 height 5
radio input "true"
click at [264, 159] on button "Próximo →" at bounding box center [253, 153] width 63 height 20
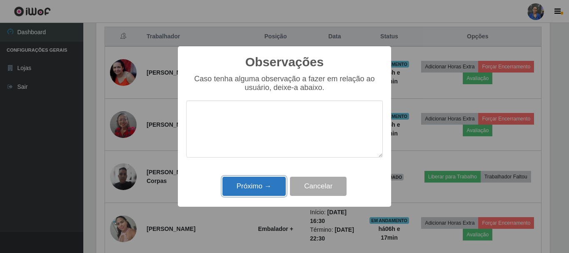
click at [256, 185] on button "Próximo →" at bounding box center [253, 186] width 63 height 20
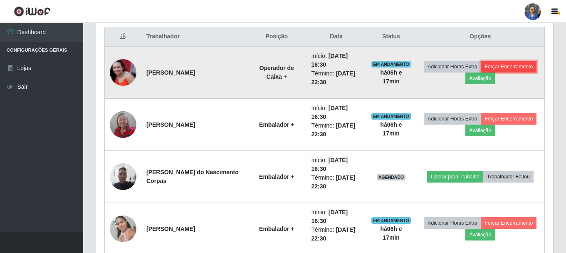
click at [498, 65] on button "Forçar Encerramento" at bounding box center [509, 67] width 56 height 12
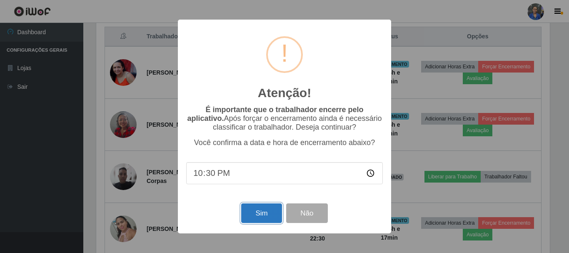
click at [255, 223] on button "Sim" at bounding box center [261, 213] width 40 height 20
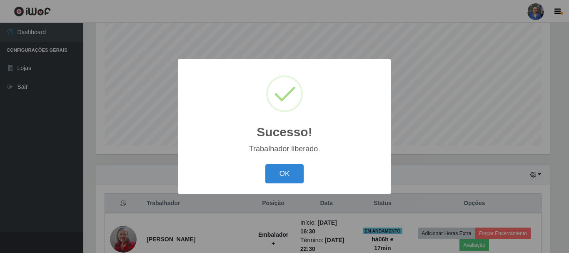
click at [276, 182] on button "OK" at bounding box center [284, 174] width 39 height 20
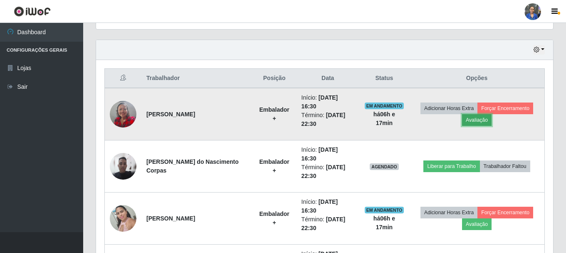
click at [489, 121] on button "Avaliação" at bounding box center [477, 120] width 30 height 12
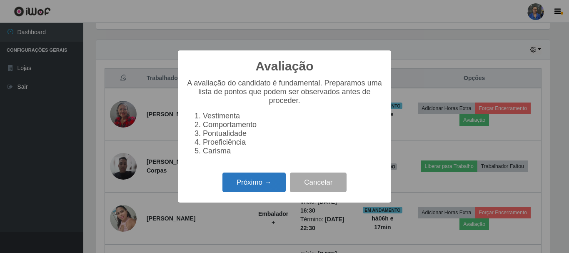
click at [272, 186] on button "Próximo →" at bounding box center [253, 182] width 63 height 20
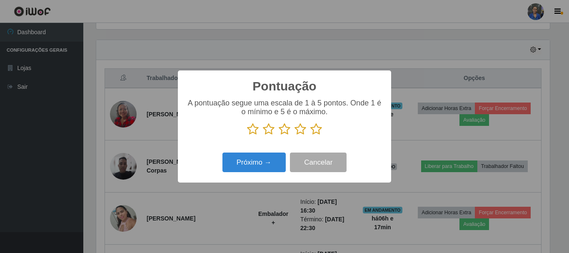
click at [320, 130] on icon at bounding box center [316, 129] width 12 height 12
click at [310, 135] on input "radio" at bounding box center [310, 135] width 0 height 0
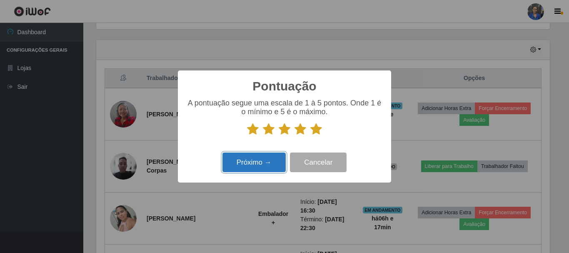
click at [265, 162] on button "Próximo →" at bounding box center [253, 162] width 63 height 20
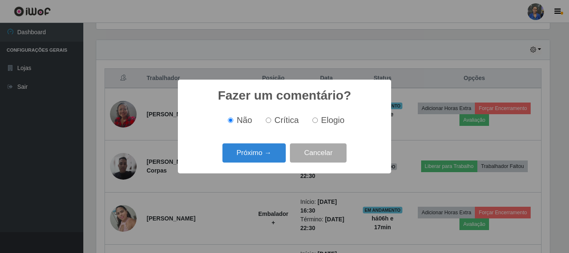
click at [328, 124] on span "Elogio" at bounding box center [332, 119] width 23 height 9
click at [318, 123] on input "Elogio" at bounding box center [314, 119] width 5 height 5
radio input "true"
click at [261, 158] on button "Próximo →" at bounding box center [253, 153] width 63 height 20
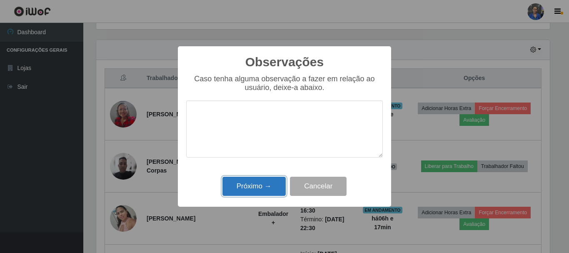
click at [262, 187] on button "Próximo →" at bounding box center [253, 186] width 63 height 20
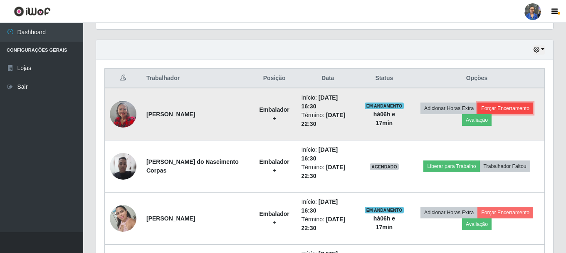
click at [496, 107] on button "Forçar Encerramento" at bounding box center [506, 108] width 56 height 12
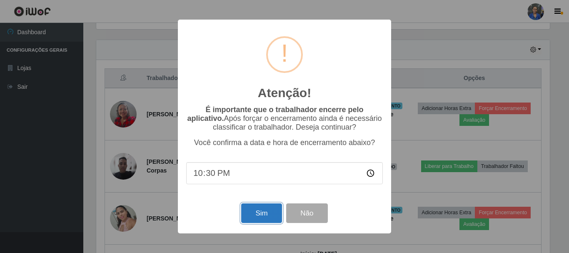
click at [249, 211] on button "Sim" at bounding box center [261, 213] width 40 height 20
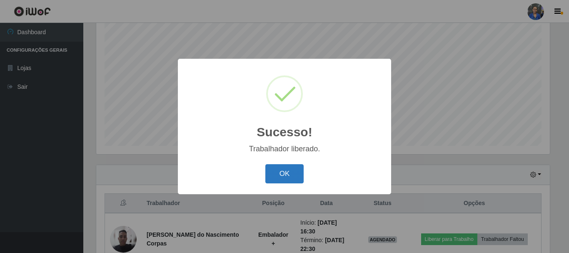
click at [300, 173] on button "OK" at bounding box center [284, 174] width 39 height 20
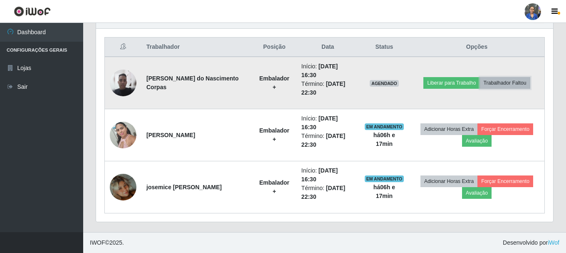
click at [510, 85] on button "Trabalhador Faltou" at bounding box center [505, 83] width 50 height 12
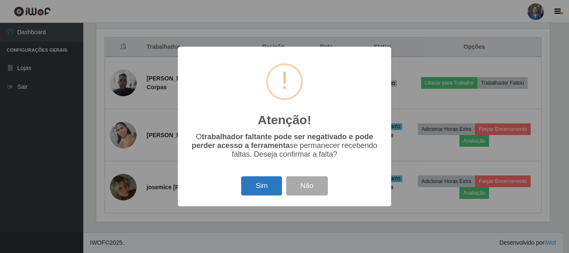
click at [254, 190] on button "Sim" at bounding box center [261, 186] width 40 height 20
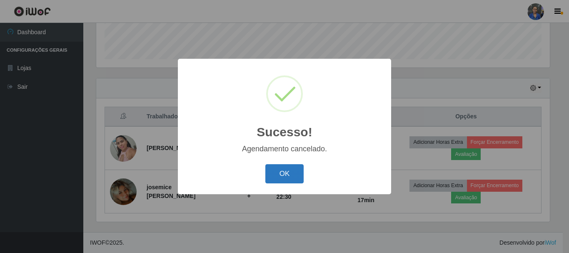
click at [275, 172] on button "OK" at bounding box center [284, 174] width 39 height 20
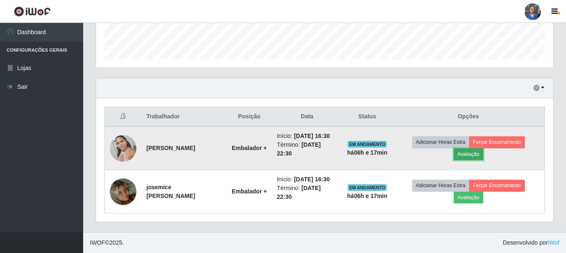
click at [484, 148] on button "Avaliação" at bounding box center [469, 154] width 30 height 12
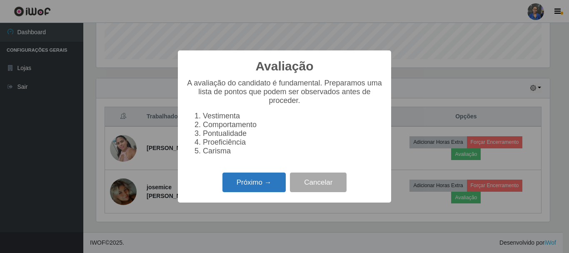
click at [271, 189] on button "Próximo →" at bounding box center [253, 182] width 63 height 20
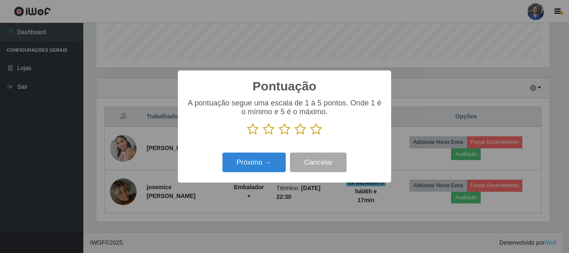
click at [316, 131] on icon at bounding box center [316, 129] width 12 height 12
click at [310, 135] on input "radio" at bounding box center [310, 135] width 0 height 0
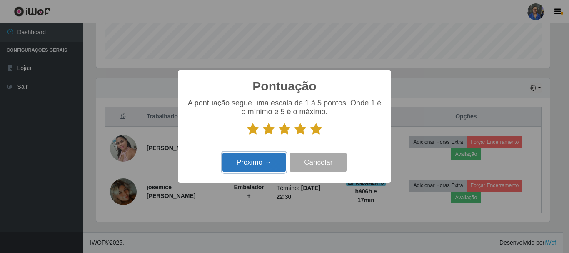
click at [256, 164] on button "Próximo →" at bounding box center [253, 162] width 63 height 20
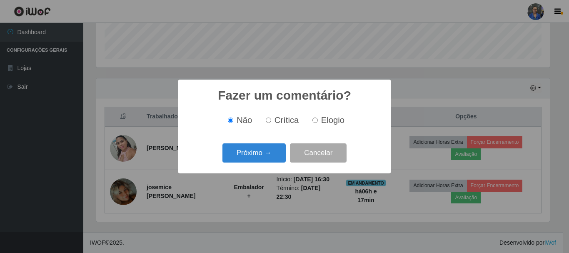
click at [328, 117] on span "Elogio" at bounding box center [332, 119] width 23 height 9
click at [318, 117] on input "Elogio" at bounding box center [314, 119] width 5 height 5
radio input "true"
click at [261, 151] on button "Próximo →" at bounding box center [253, 153] width 63 height 20
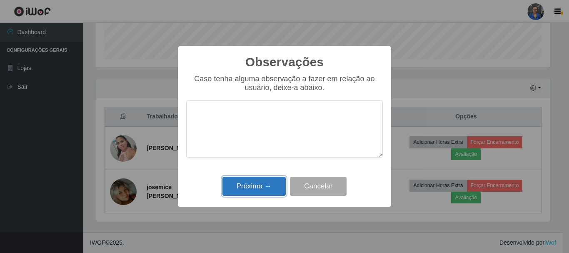
click at [258, 182] on button "Próximo →" at bounding box center [253, 186] width 63 height 20
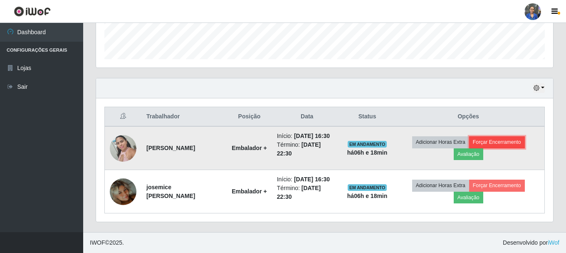
click at [522, 136] on button "Forçar Encerramento" at bounding box center [498, 142] width 56 height 12
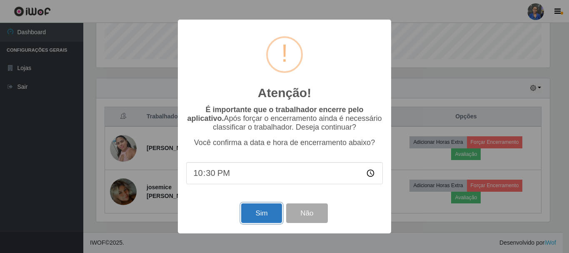
click at [272, 219] on button "Sim" at bounding box center [261, 213] width 40 height 20
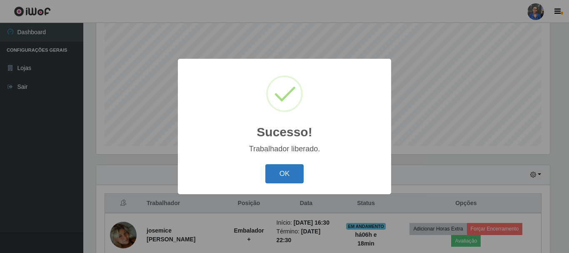
click at [292, 178] on button "OK" at bounding box center [284, 174] width 39 height 20
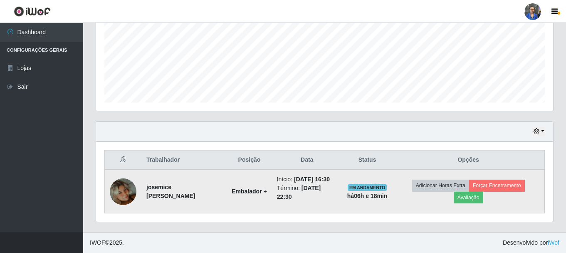
click at [465, 201] on td "Adicionar Horas Extra Forçar Encerramento Avaliação" at bounding box center [469, 191] width 152 height 44
click at [475, 194] on button "Avaliação" at bounding box center [469, 197] width 30 height 12
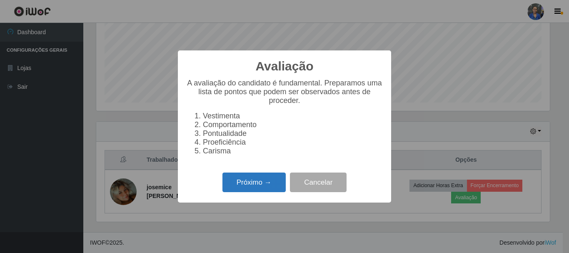
click at [242, 186] on button "Próximo →" at bounding box center [253, 182] width 63 height 20
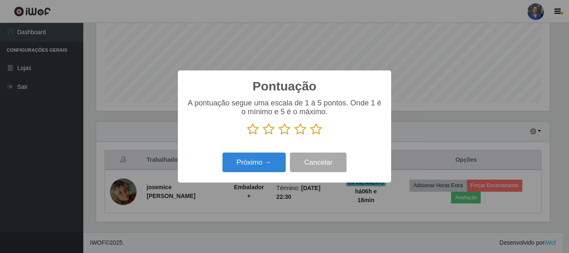
click at [316, 131] on icon at bounding box center [316, 129] width 12 height 12
click at [310, 135] on input "radio" at bounding box center [310, 135] width 0 height 0
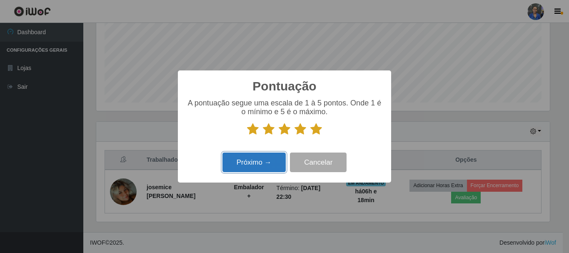
click at [241, 162] on button "Próximo →" at bounding box center [253, 162] width 63 height 20
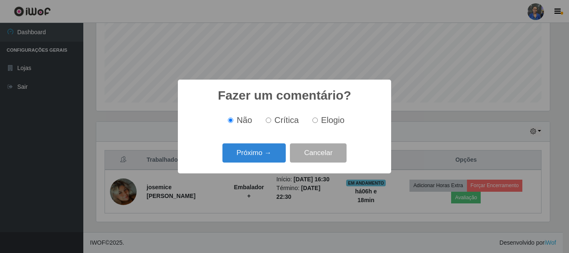
click at [323, 122] on span "Elogio" at bounding box center [332, 119] width 23 height 9
click at [318, 122] on input "Elogio" at bounding box center [314, 119] width 5 height 5
radio input "true"
click at [250, 157] on button "Próximo →" at bounding box center [253, 153] width 63 height 20
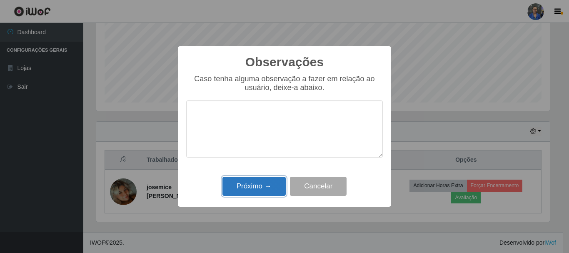
click at [241, 186] on button "Próximo →" at bounding box center [253, 186] width 63 height 20
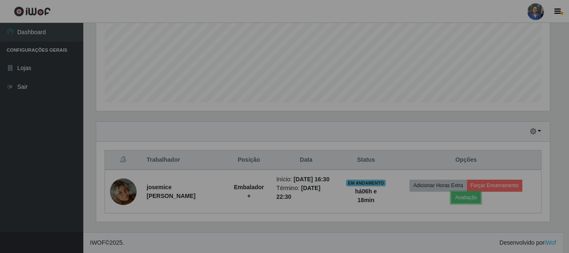
scroll to position [173, 457]
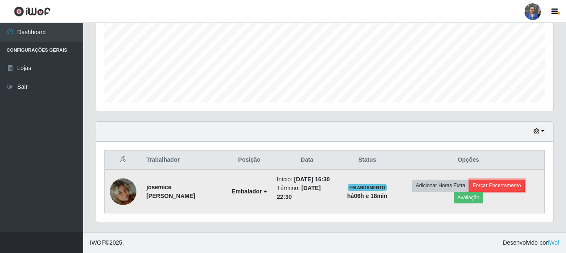
click at [493, 181] on button "Forçar Encerramento" at bounding box center [498, 185] width 56 height 12
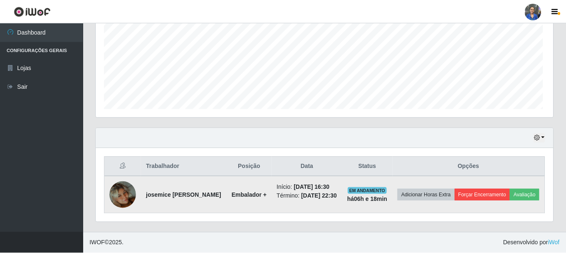
scroll to position [173, 453]
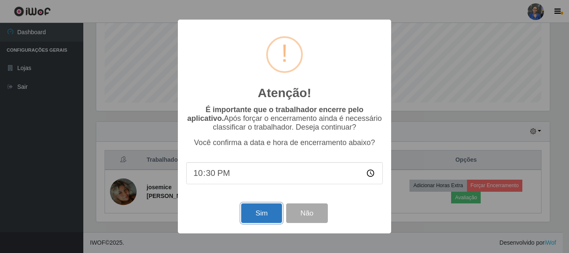
click at [277, 211] on button "Sim" at bounding box center [261, 213] width 40 height 20
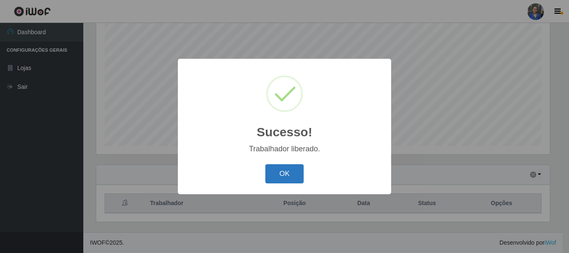
click at [280, 169] on button "OK" at bounding box center [284, 174] width 39 height 20
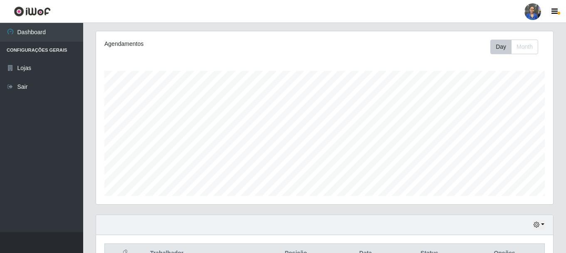
scroll to position [152, 0]
